Goal: Task Accomplishment & Management: Use online tool/utility

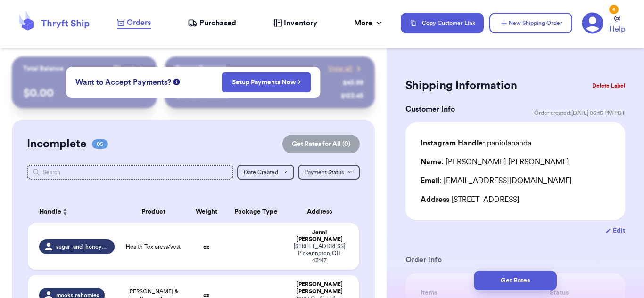
scroll to position [159, 0]
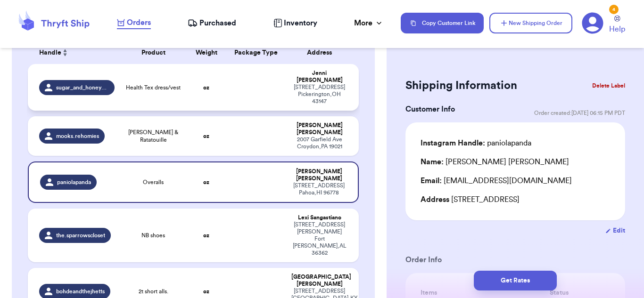
click at [236, 84] on td at bounding box center [255, 87] width 59 height 47
type input "Health Tex dress/vest"
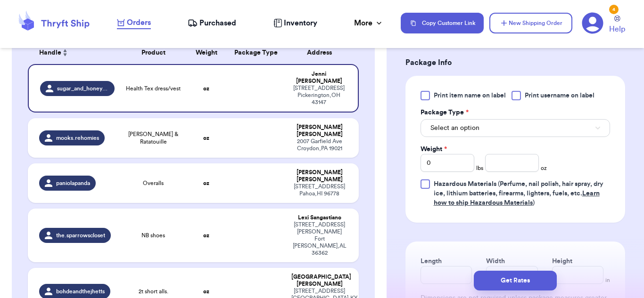
scroll to position [406, 0]
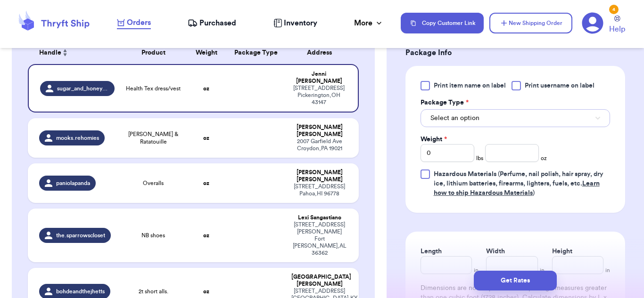
click at [490, 127] on button "Select an option" at bounding box center [516, 118] width 190 height 18
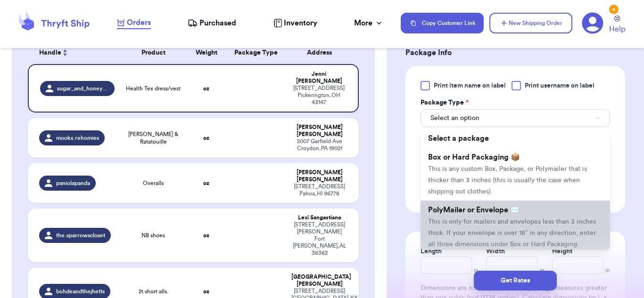
click at [462, 214] on span "PolyMailer or Envelope ✉️" at bounding box center [473, 211] width 91 height 8
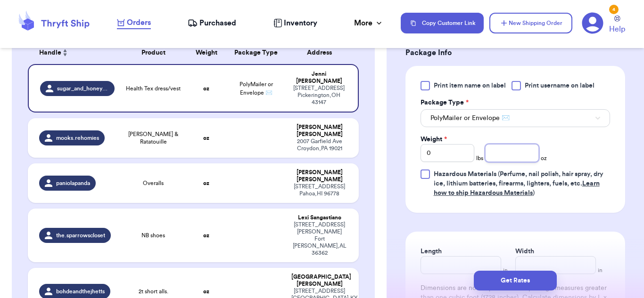
click at [523, 162] on input "number" at bounding box center [512, 153] width 54 height 18
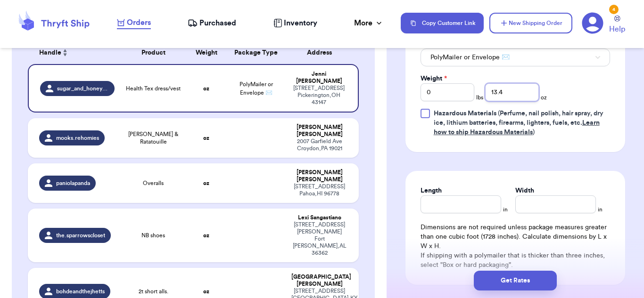
scroll to position [477, 0]
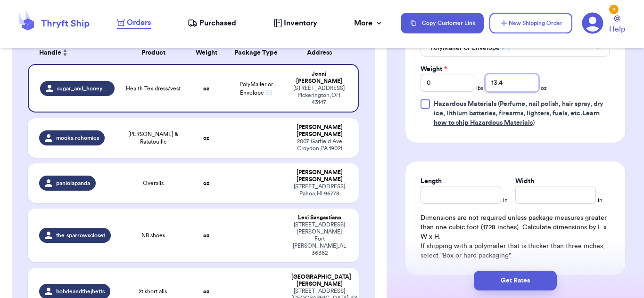
type input "13.4"
click at [490, 204] on input "Length" at bounding box center [461, 195] width 81 height 18
type input "10"
click at [588, 204] on input "Width *" at bounding box center [555, 195] width 81 height 18
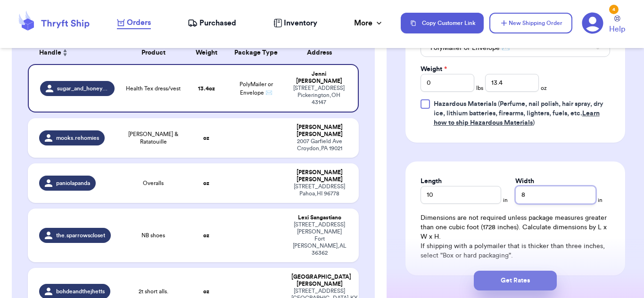
type input "8"
click at [549, 275] on button "Get Rates" at bounding box center [515, 281] width 83 height 20
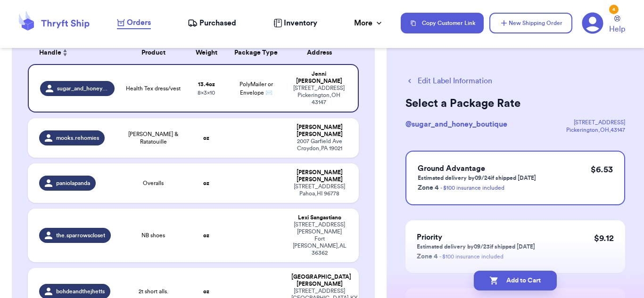
click at [549, 275] on button "Add to Cart" at bounding box center [515, 281] width 83 height 20
checkbox input "true"
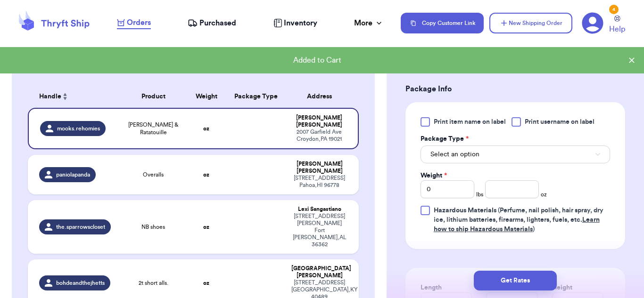
scroll to position [395, 0]
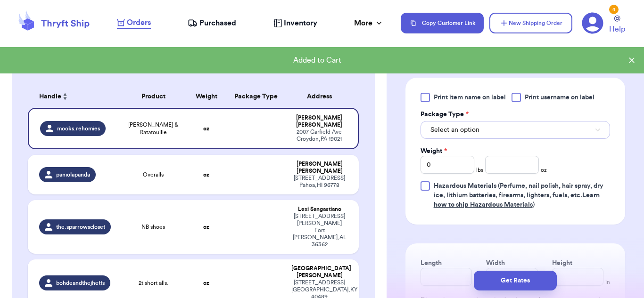
click at [548, 129] on button "Select an option" at bounding box center [516, 130] width 190 height 18
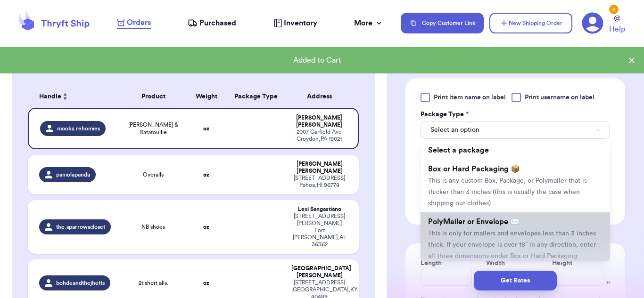
click at [539, 240] on li "PolyMailer or Envelope ✉️ This is only for mailers and envelopes less than 3 in…" at bounding box center [516, 239] width 190 height 53
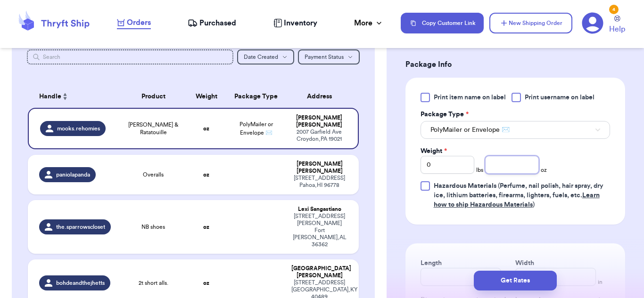
click at [525, 164] on input "number" at bounding box center [512, 165] width 54 height 18
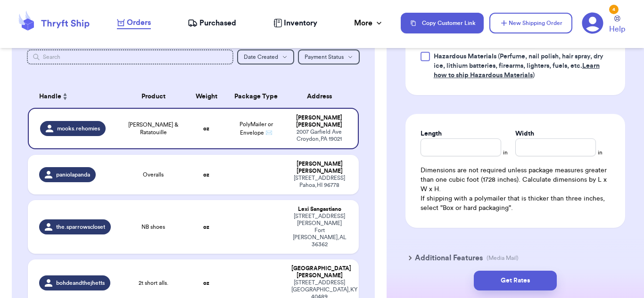
scroll to position [527, 0]
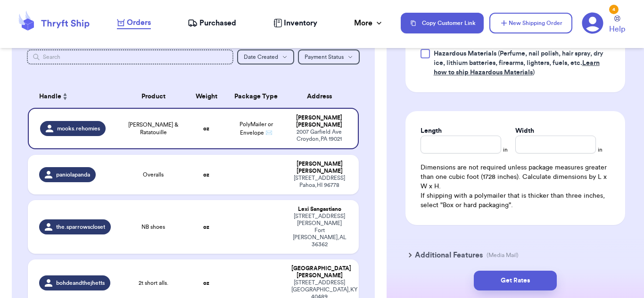
type input "3.8"
click at [480, 138] on input "Length" at bounding box center [461, 145] width 81 height 18
type input "10"
click at [550, 146] on input "Width *" at bounding box center [555, 145] width 81 height 18
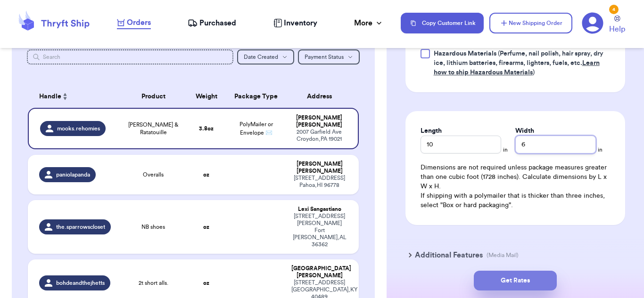
type input "6"
click at [538, 274] on button "Get Rates" at bounding box center [515, 281] width 83 height 20
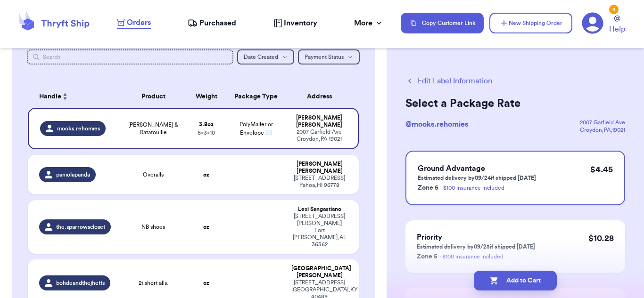
click at [538, 274] on button "Add to Cart" at bounding box center [515, 281] width 83 height 20
checkbox input "true"
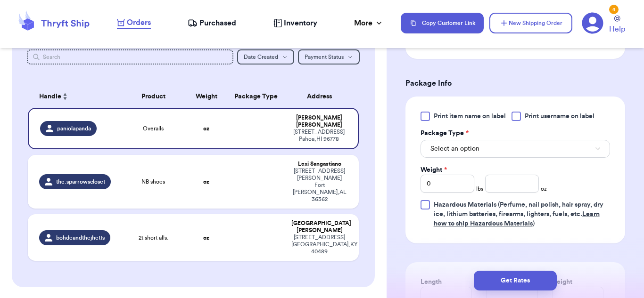
scroll to position [390, 0]
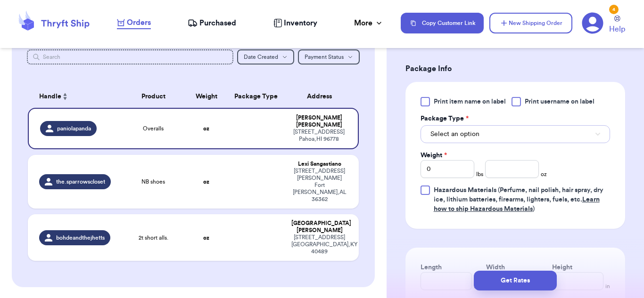
click at [582, 143] on button "Select an option" at bounding box center [516, 134] width 190 height 18
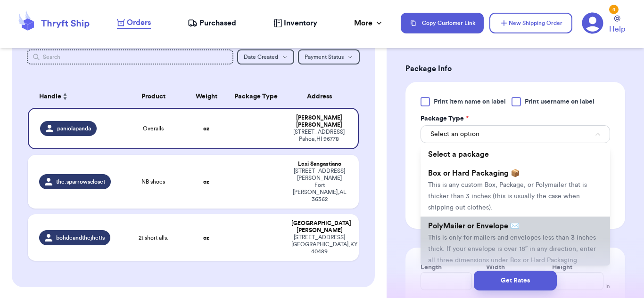
click at [548, 240] on li "PolyMailer or Envelope ✉️ This is only for mailers and envelopes less than 3 in…" at bounding box center [516, 243] width 190 height 53
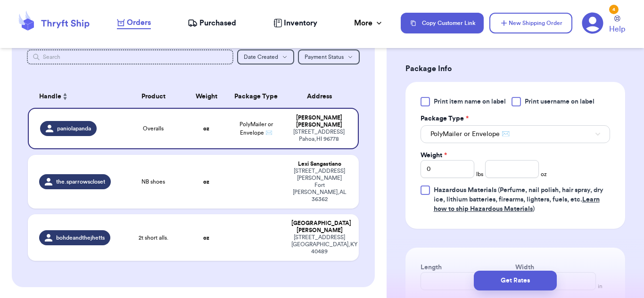
click at [520, 166] on div "Weight * 0 lbs oz" at bounding box center [484, 164] width 126 height 27
click at [514, 178] on input "number" at bounding box center [512, 169] width 54 height 18
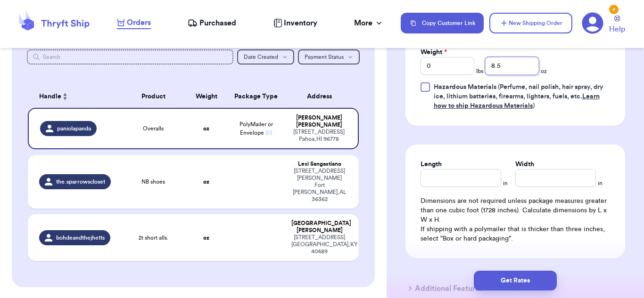
scroll to position [534, 0]
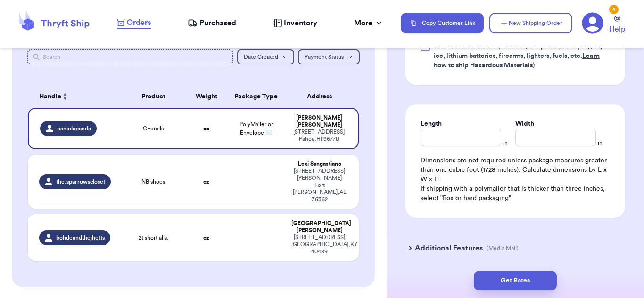
type input "8.5"
click at [471, 143] on input "Length" at bounding box center [461, 138] width 81 height 18
type input "10"
click at [537, 147] on input "Width *" at bounding box center [555, 138] width 81 height 18
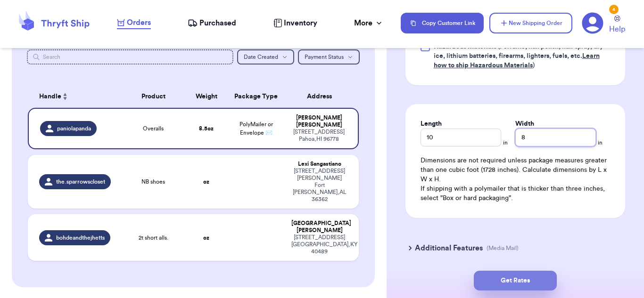
type input "8"
click at [530, 281] on button "Get Rates" at bounding box center [515, 281] width 83 height 20
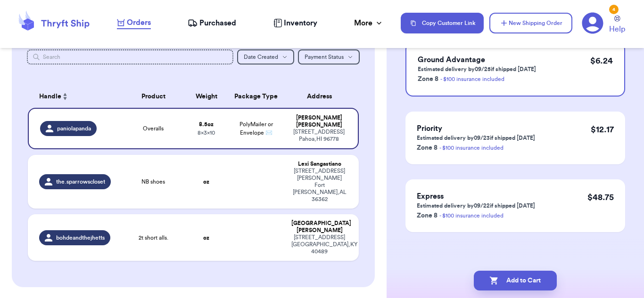
scroll to position [0, 0]
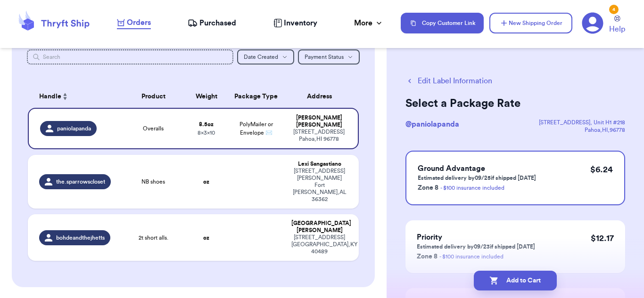
click at [530, 281] on button "Add to Cart" at bounding box center [515, 281] width 83 height 20
checkbox input "true"
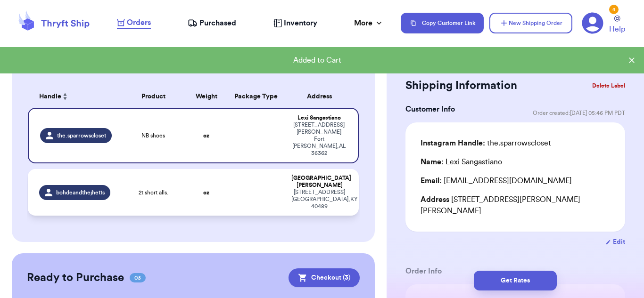
click at [265, 169] on td at bounding box center [255, 192] width 59 height 47
type input "2t short alls."
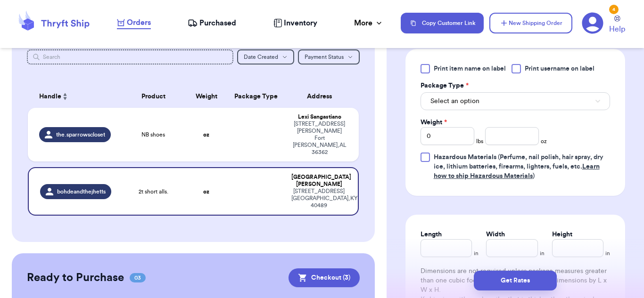
scroll to position [419, 0]
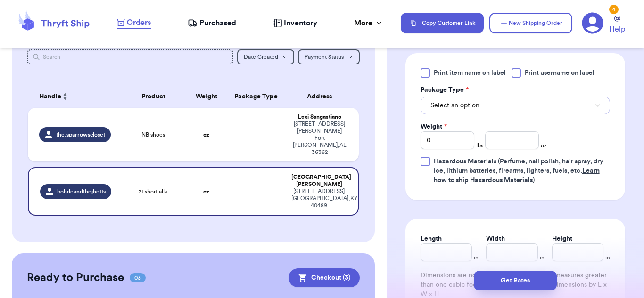
click at [570, 108] on button "Select an option" at bounding box center [516, 106] width 190 height 18
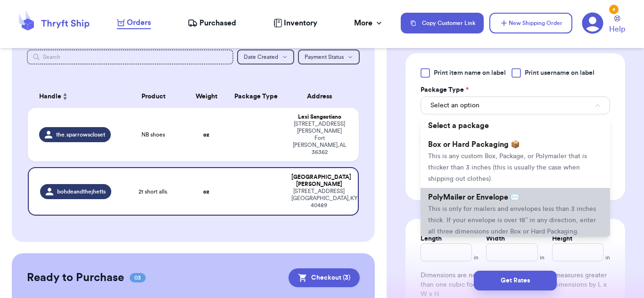
click at [566, 202] on li "PolyMailer or Envelope ✉️ This is only for mailers and envelopes less than 3 in…" at bounding box center [516, 214] width 190 height 53
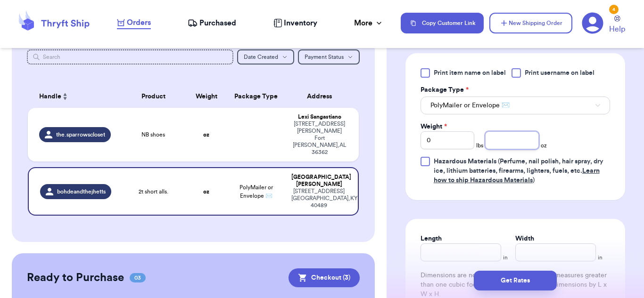
click at [522, 146] on input "number" at bounding box center [512, 141] width 54 height 18
type input "10.3"
click at [471, 253] on input "Length" at bounding box center [461, 253] width 81 height 18
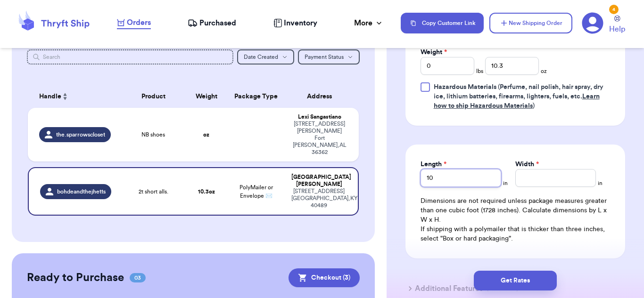
scroll to position [499, 0]
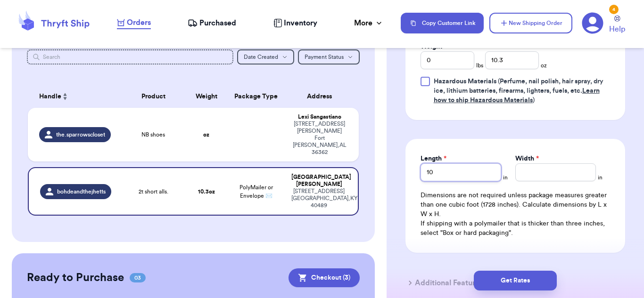
type input "10"
click at [556, 179] on input "Width *" at bounding box center [555, 173] width 81 height 18
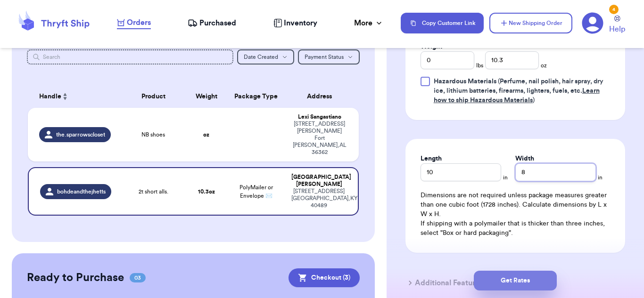
type input "8"
click at [524, 281] on button "Get Rates" at bounding box center [515, 281] width 83 height 20
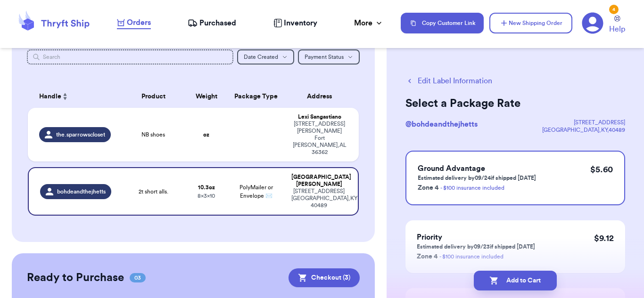
click at [444, 83] on button "Edit Label Information" at bounding box center [449, 80] width 87 height 11
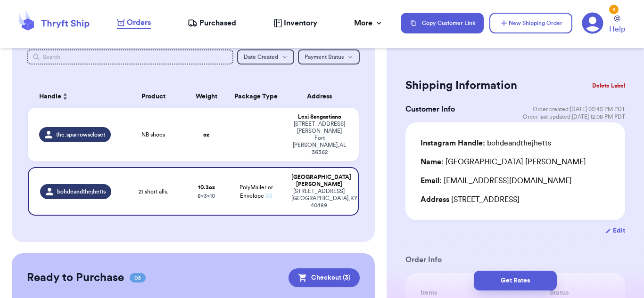
scroll to position [569, 0]
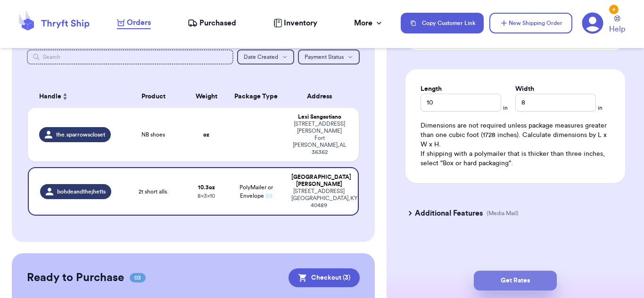
click at [528, 273] on button "Get Rates" at bounding box center [515, 281] width 83 height 20
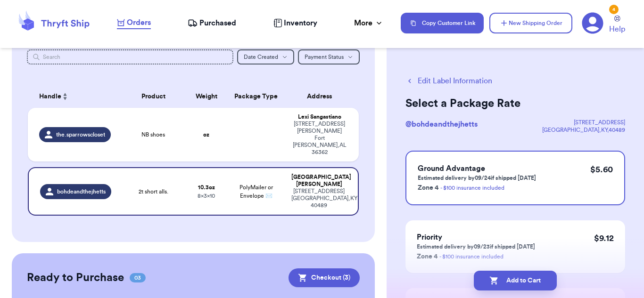
click at [528, 273] on button "Add to Cart" at bounding box center [515, 281] width 83 height 20
checkbox input "true"
